Goal: Information Seeking & Learning: Learn about a topic

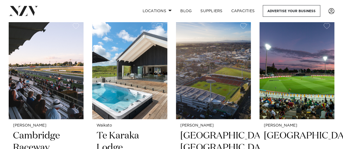
scroll to position [650, 0]
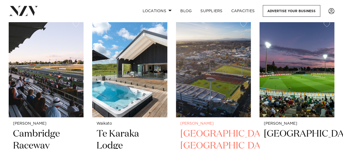
click at [218, 84] on img at bounding box center [213, 67] width 75 height 100
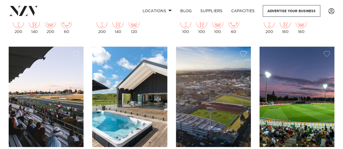
scroll to position [620, 0]
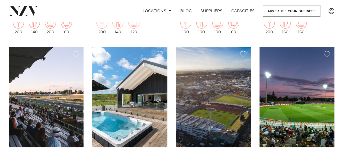
click at [276, 82] on img at bounding box center [296, 97] width 75 height 100
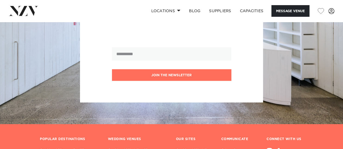
scroll to position [1002, 0]
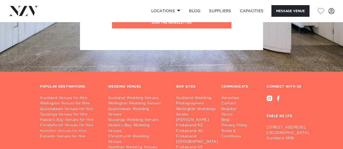
click at [80, 129] on link "Hamilton Venues for Hire" at bounding box center [69, 131] width 59 height 5
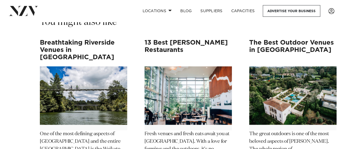
scroll to position [7693, 0]
